Goal: Task Accomplishment & Management: Use online tool/utility

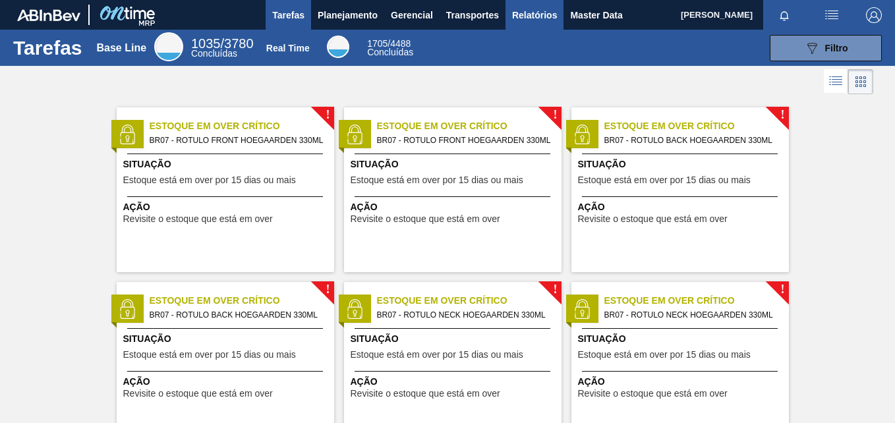
click at [546, 14] on span "Relatórios" at bounding box center [534, 15] width 45 height 16
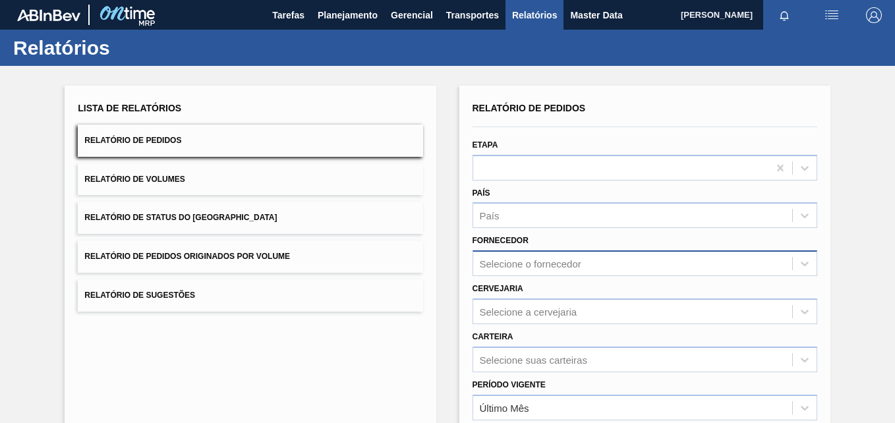
click at [532, 258] on div "Selecione o fornecedor" at bounding box center [644, 263] width 345 height 26
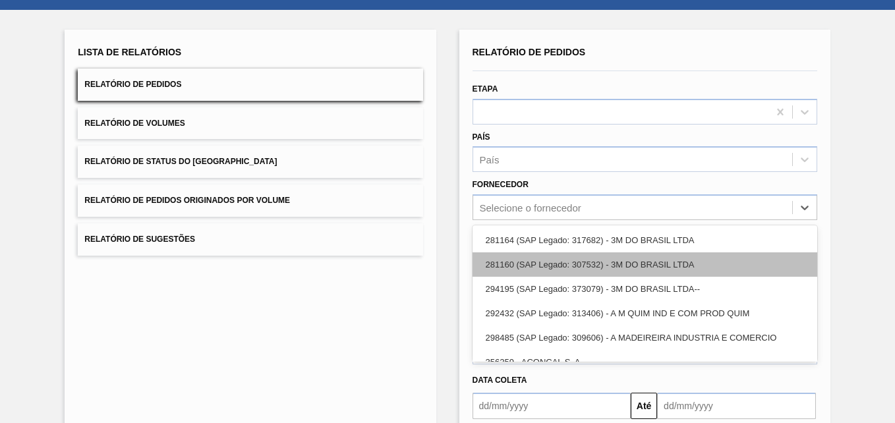
scroll to position [61, 0]
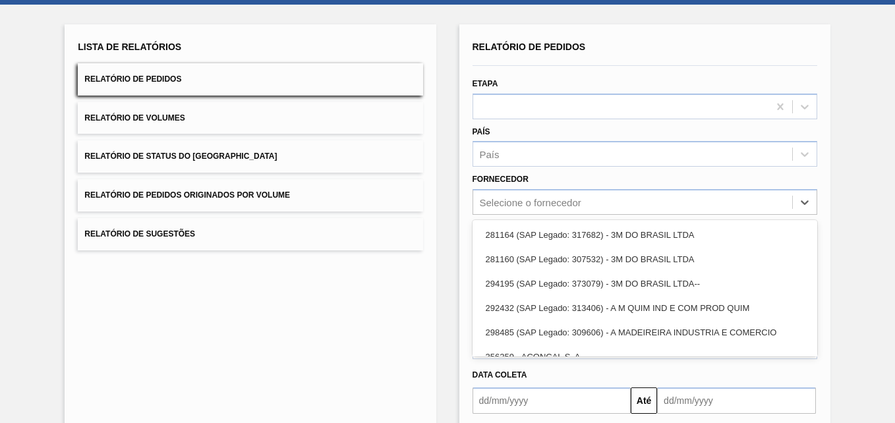
paste input "280304"
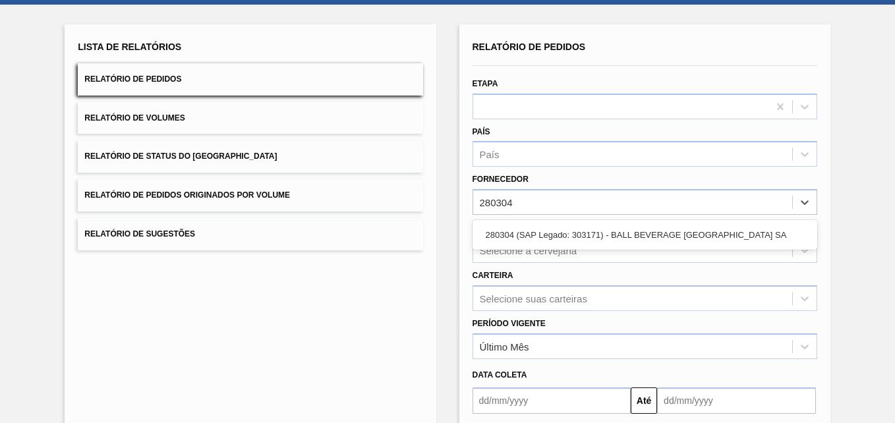
type input "280304"
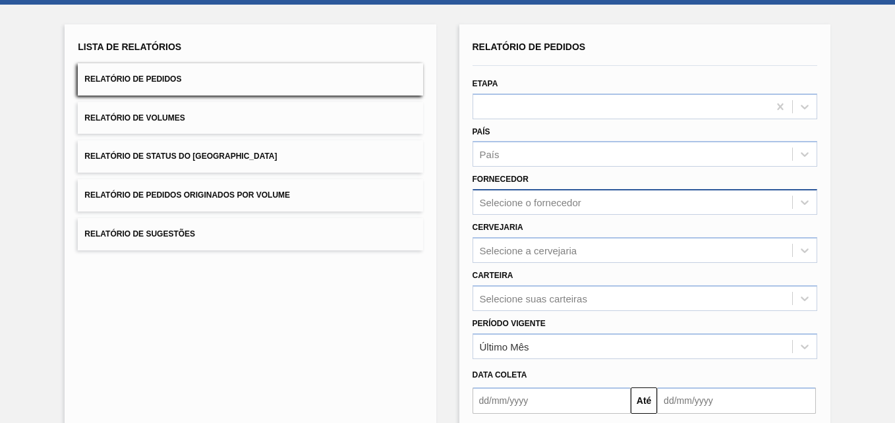
click at [561, 209] on div "Selecione o fornecedor" at bounding box center [632, 202] width 319 height 19
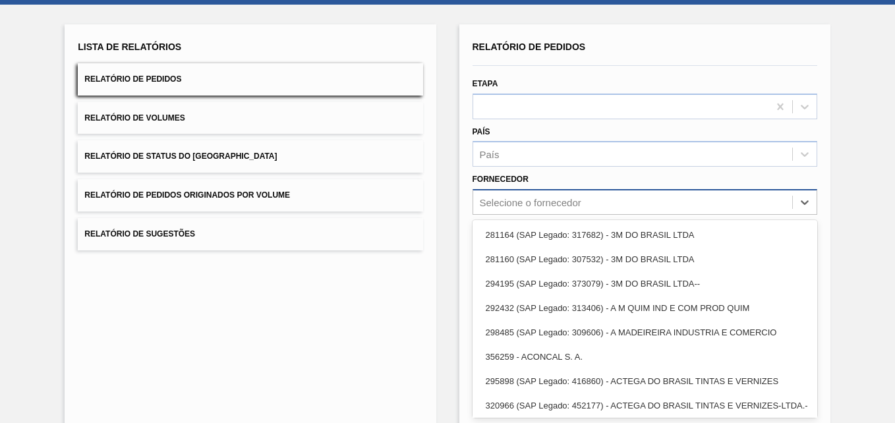
paste input "280304"
type input "280304"
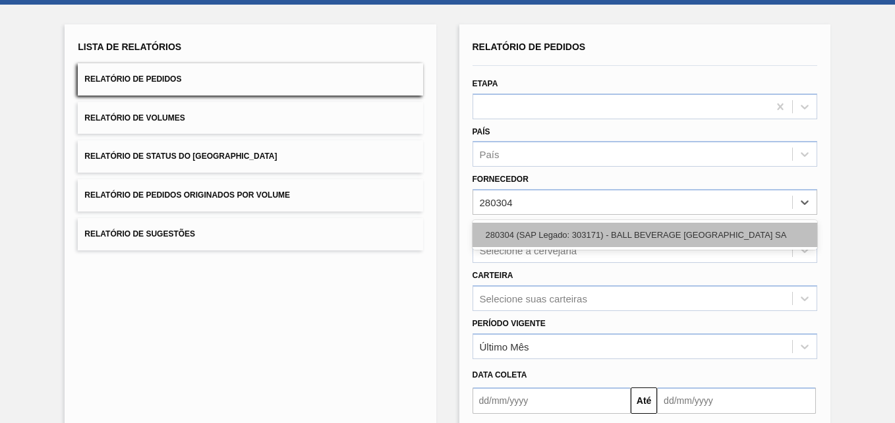
click at [563, 239] on div "280304 (SAP Legado: 303171) - BALL BEVERAGE [GEOGRAPHIC_DATA] SA" at bounding box center [644, 235] width 345 height 24
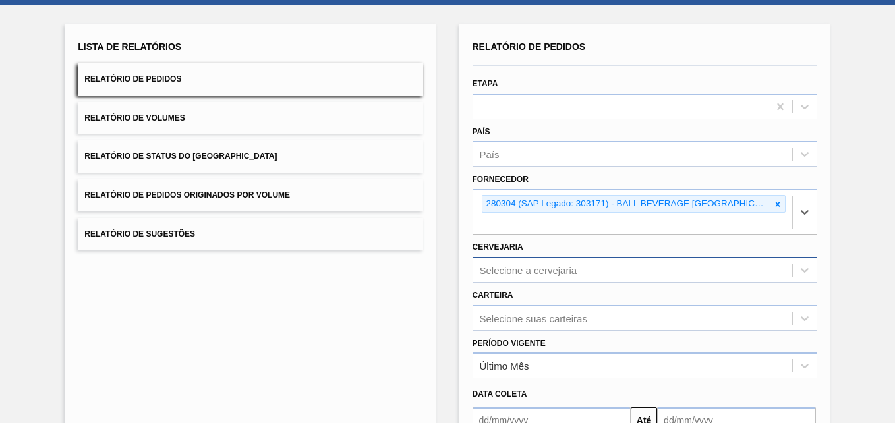
scroll to position [129, 0]
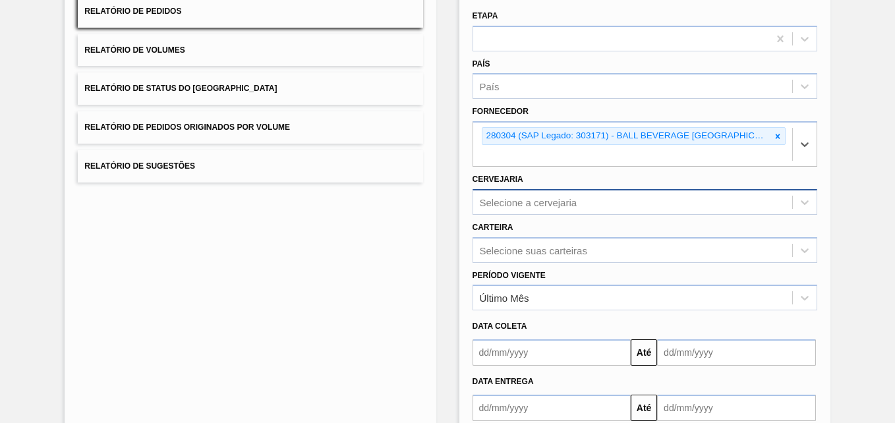
click at [502, 215] on div "Selecione a cervejaria" at bounding box center [644, 202] width 345 height 26
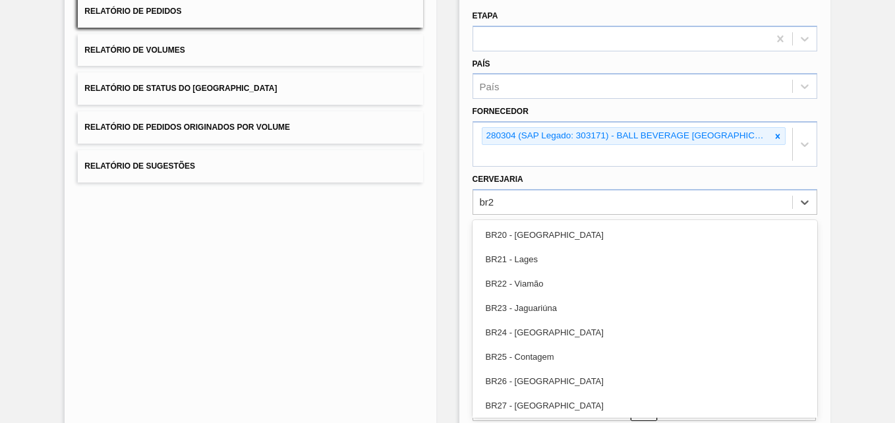
type input "br22"
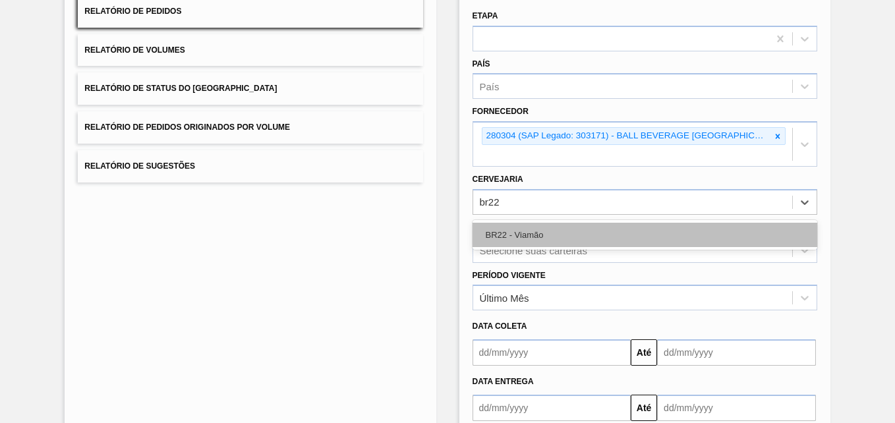
click at [530, 234] on div "BR22 - Viamão" at bounding box center [644, 235] width 345 height 24
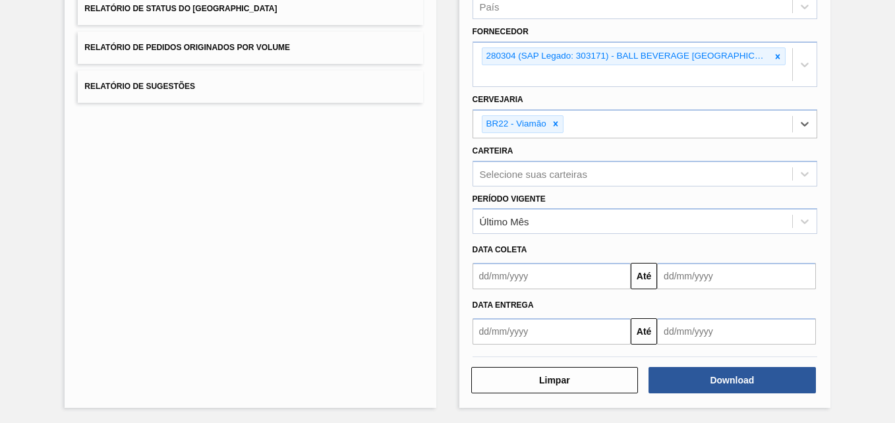
scroll to position [210, 0]
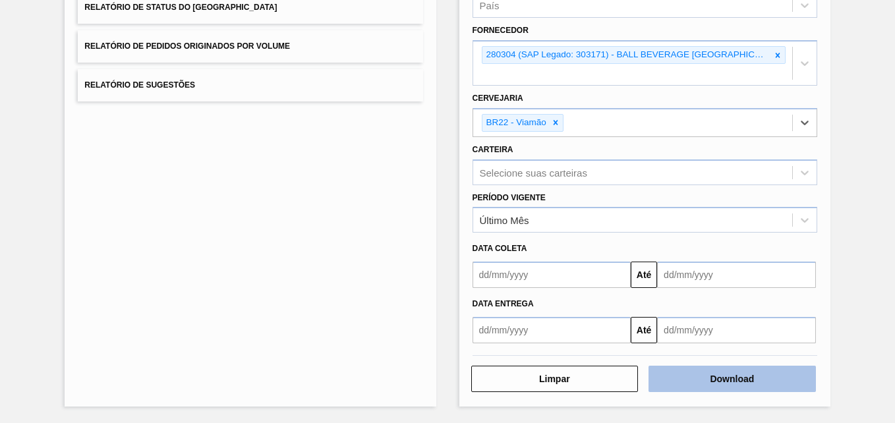
click at [735, 367] on button "Download" at bounding box center [731, 379] width 167 height 26
